Goal: Information Seeking & Learning: Learn about a topic

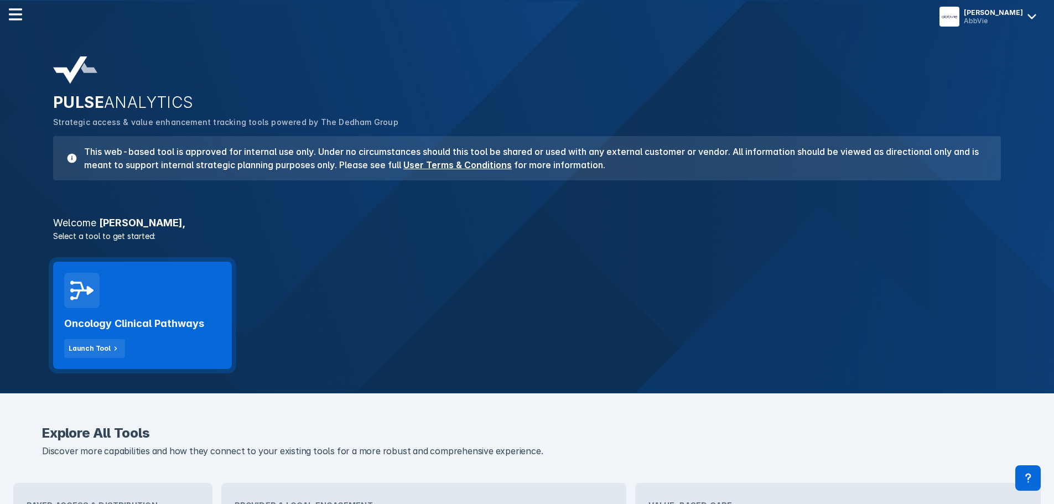
click at [154, 319] on h2 "Oncology Clinical Pathways" at bounding box center [134, 323] width 140 height 13
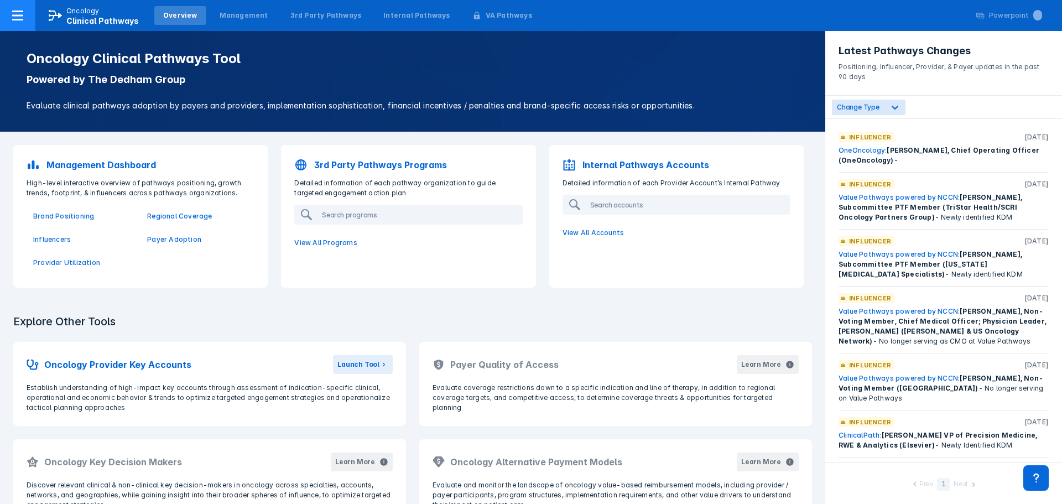
click at [22, 18] on icon at bounding box center [17, 15] width 13 height 13
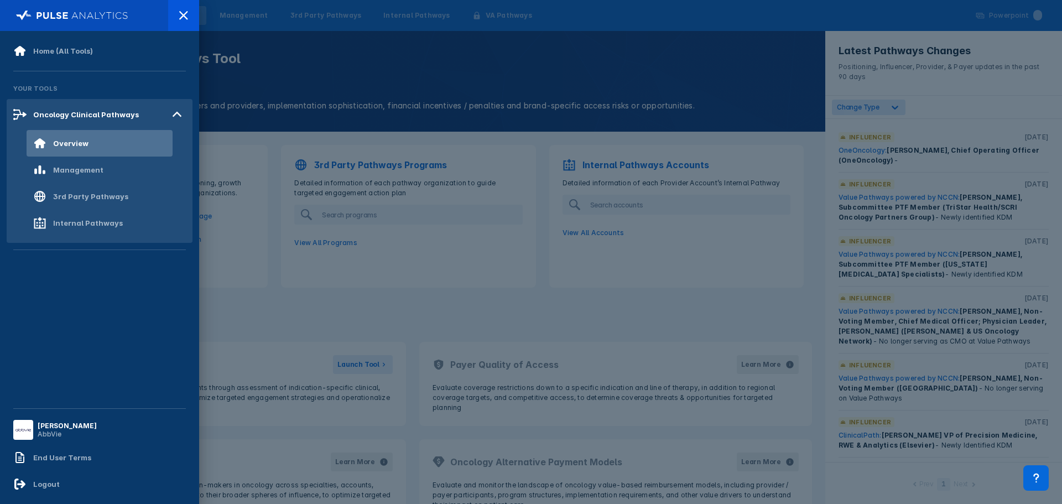
click at [22, 18] on img at bounding box center [72, 15] width 112 height 15
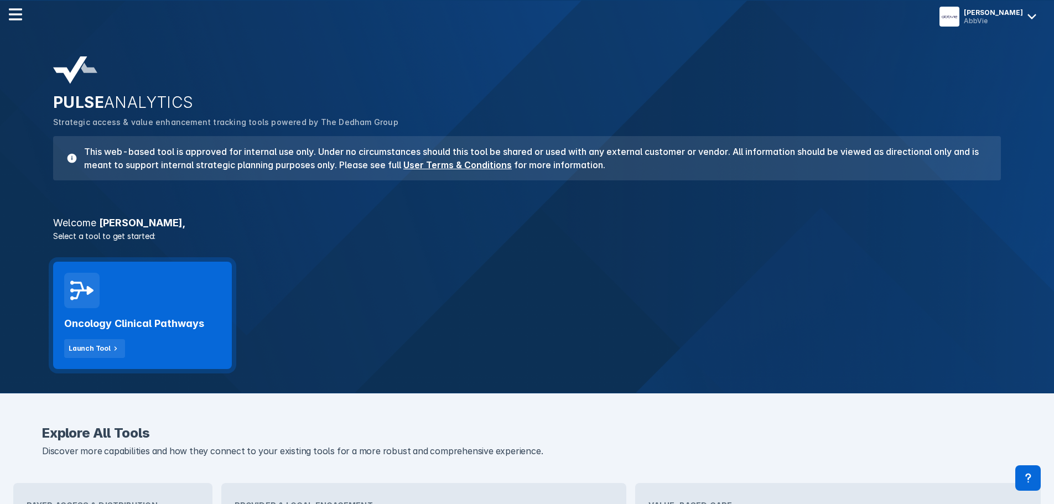
click at [148, 325] on h2 "Oncology Clinical Pathways" at bounding box center [134, 323] width 140 height 13
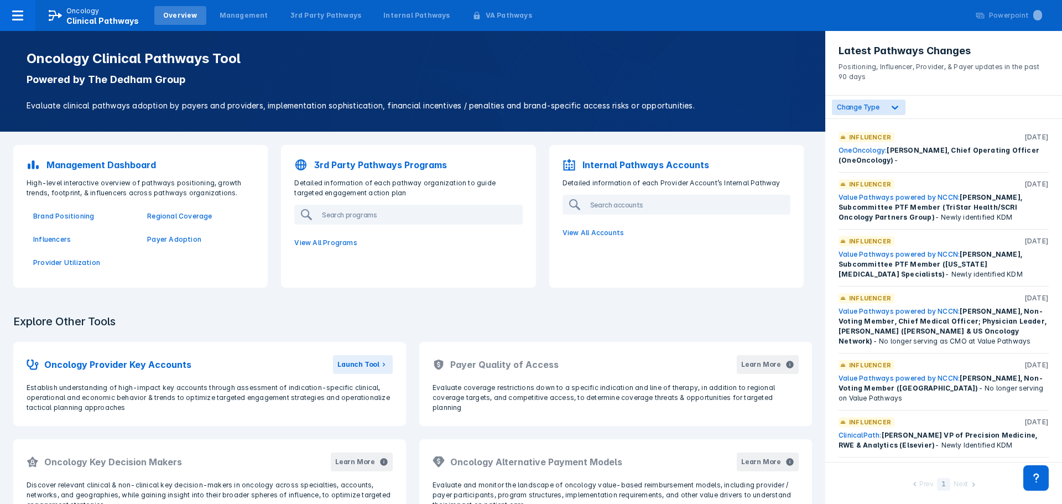
click at [89, 164] on p "Management Dashboard" at bounding box center [101, 164] width 110 height 13
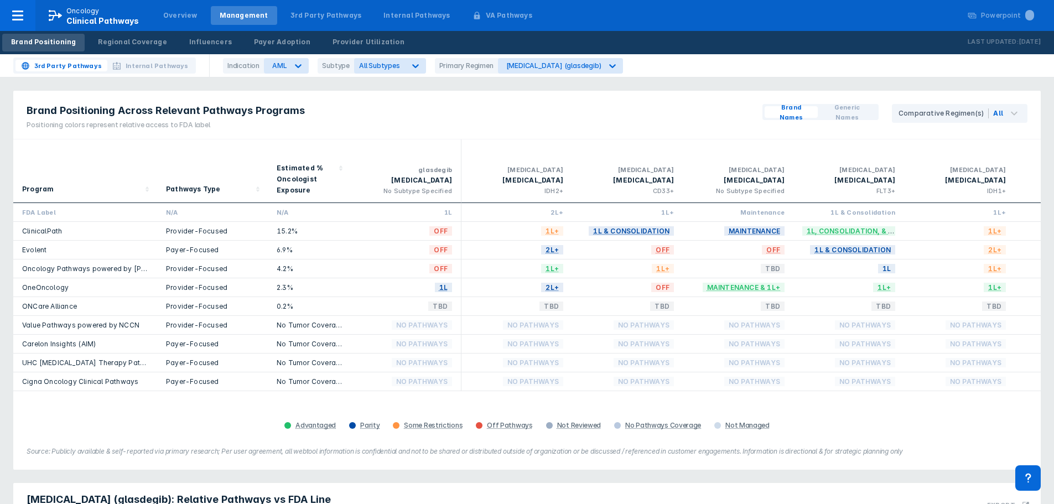
click at [303, 226] on div "15.2%" at bounding box center [309, 230] width 65 height 9
click at [299, 67] on icon at bounding box center [298, 65] width 11 height 11
click at [277, 152] on div "[MEDICAL_DATA]" at bounding box center [298, 156] width 63 height 22
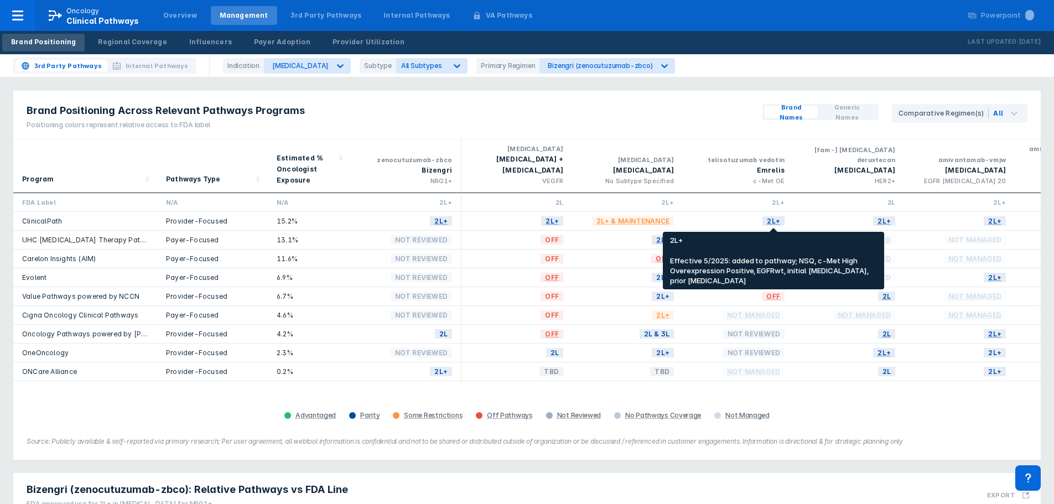
click at [776, 218] on span "2L+" at bounding box center [773, 221] width 22 height 13
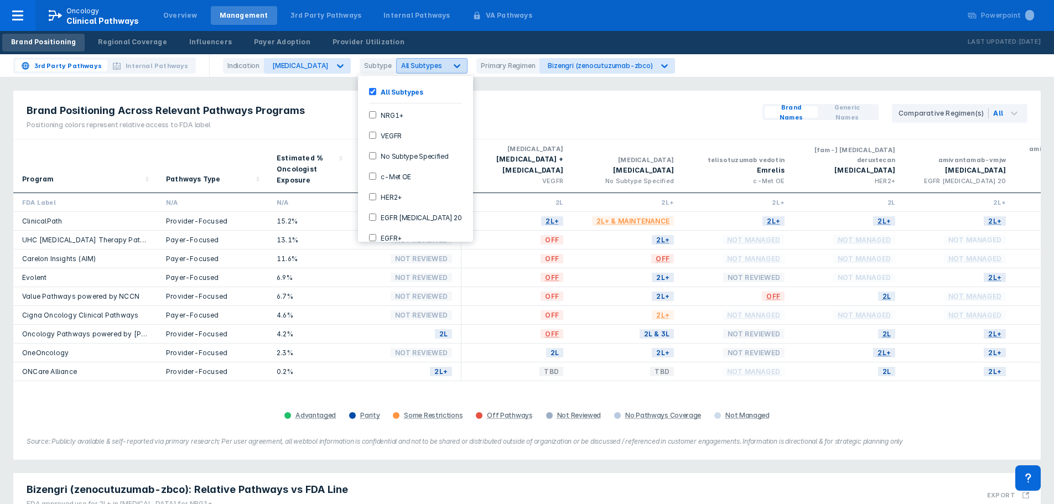
click at [454, 65] on icon at bounding box center [457, 66] width 7 height 4
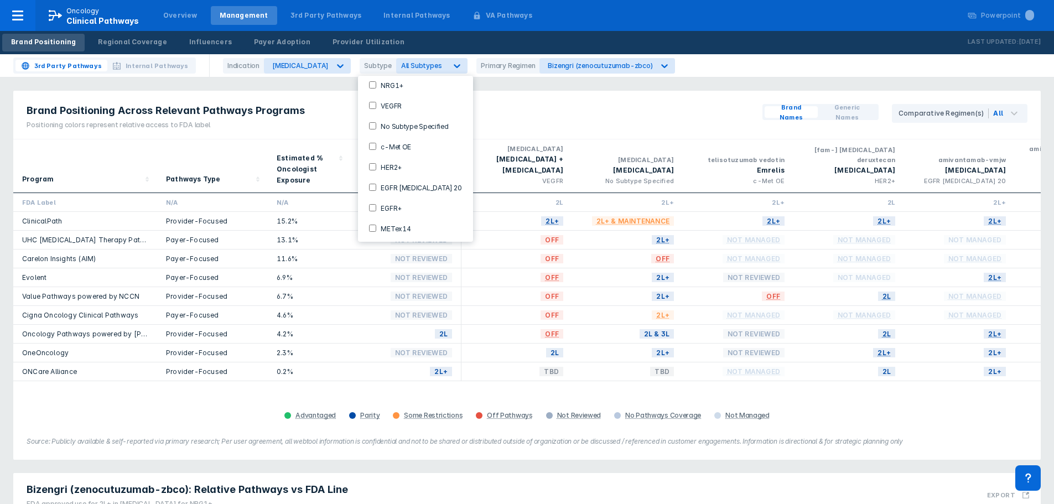
click at [372, 144] on OE-checkbox "c-Met OE" at bounding box center [372, 146] width 7 height 7
